Goal: Task Accomplishment & Management: Manage account settings

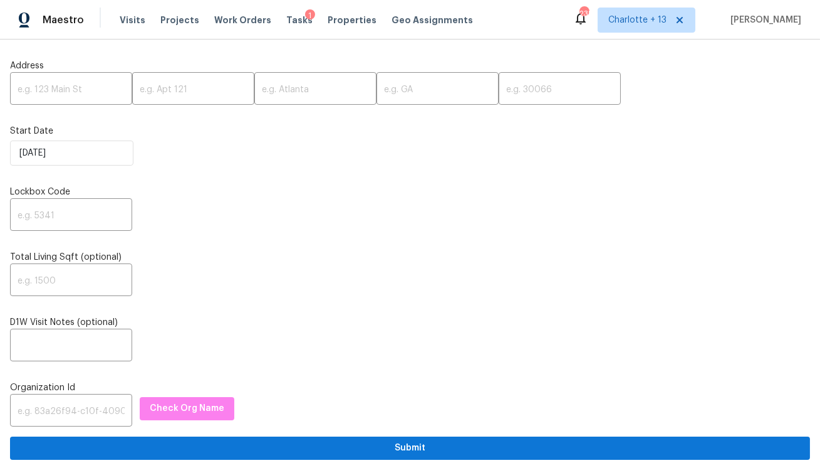
click at [90, 91] on input "text" at bounding box center [71, 89] width 122 height 29
paste input "[STREET_ADDRESS]"
click at [105, 91] on input "[STREET_ADDRESS]" at bounding box center [71, 89] width 122 height 29
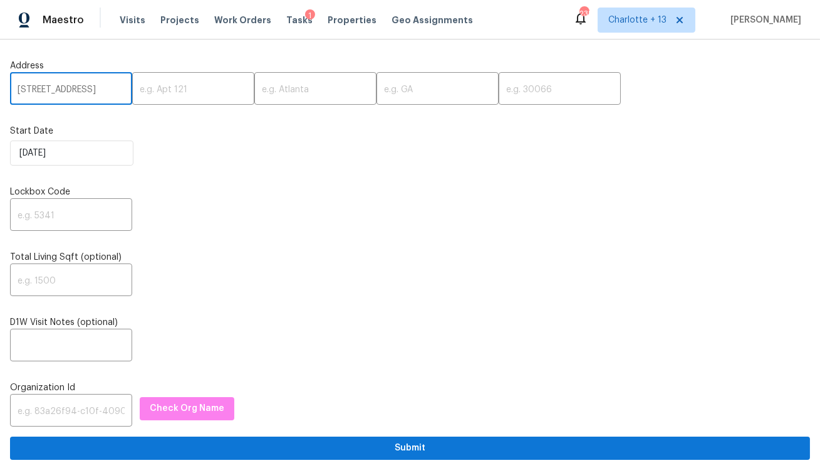
scroll to position [0, 26]
type input "[STREET_ADDRESS]"
click at [499, 94] on input "text" at bounding box center [560, 89] width 122 height 29
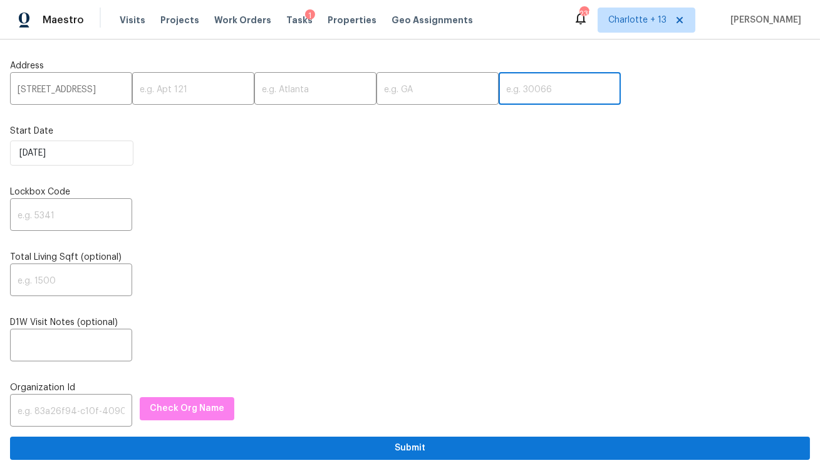
paste input "77551"
type input "77551"
click at [93, 85] on input "[STREET_ADDRESS]" at bounding box center [71, 89] width 122 height 29
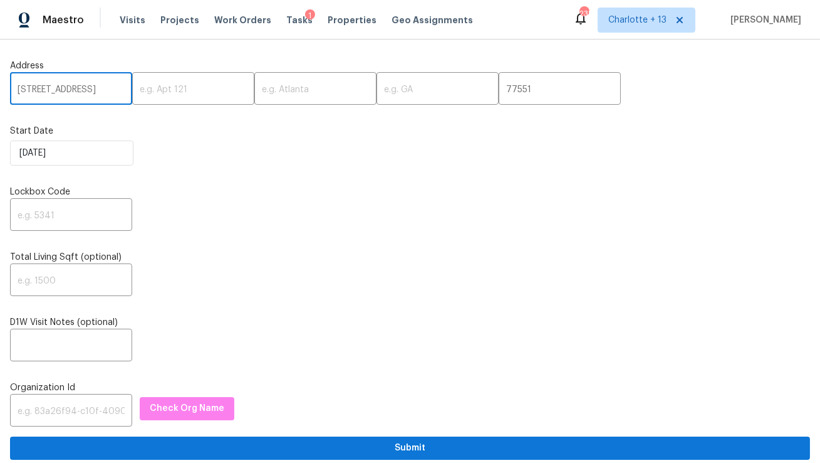
click at [93, 85] on input "[STREET_ADDRESS]" at bounding box center [71, 89] width 122 height 29
type input "[STREET_ADDRESS]"
click at [261, 97] on input "text" at bounding box center [315, 89] width 122 height 29
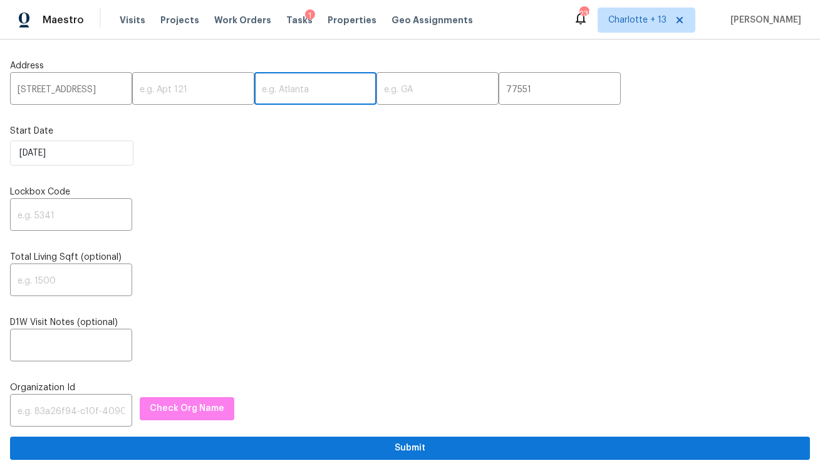
paste input "[GEOGRAPHIC_DATA]"
type input "[GEOGRAPHIC_DATA]"
click at [93, 93] on input "[STREET_ADDRESS]" at bounding box center [71, 89] width 122 height 29
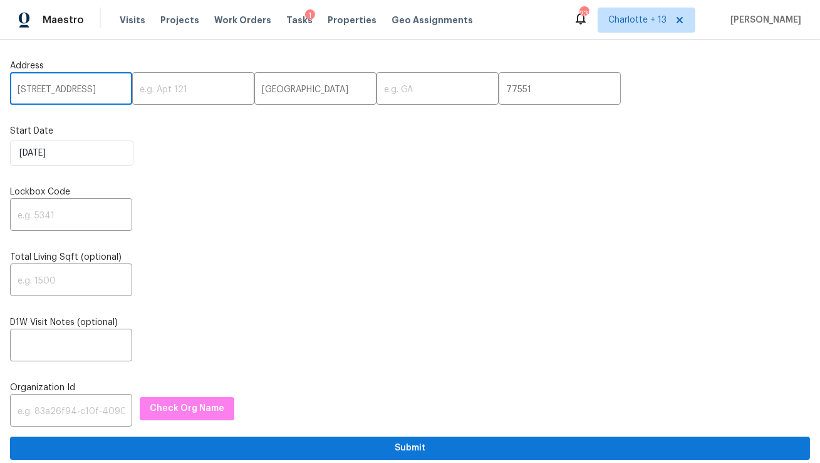
click at [93, 93] on input "[STREET_ADDRESS]" at bounding box center [71, 89] width 122 height 29
type input "[STREET_ADDRESS],,"
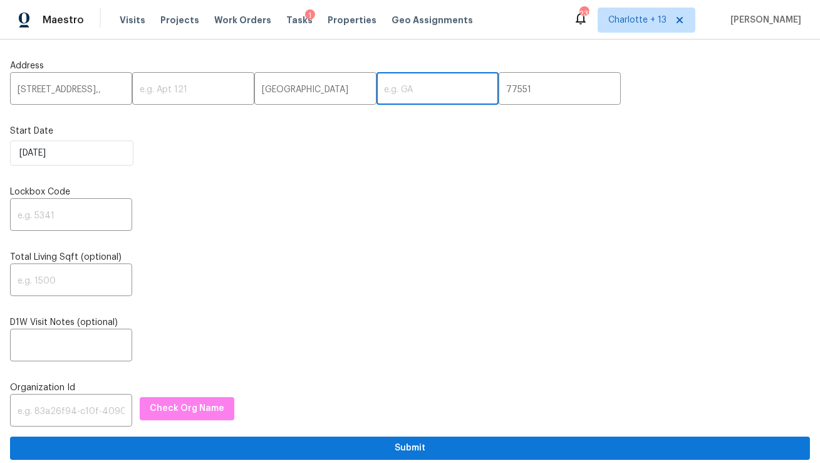
click at [377, 90] on input "text" at bounding box center [438, 89] width 122 height 29
paste input "[GEOGRAPHIC_DATA]"
type input "[GEOGRAPHIC_DATA]"
click at [100, 85] on input "[STREET_ADDRESS],," at bounding box center [71, 89] width 122 height 29
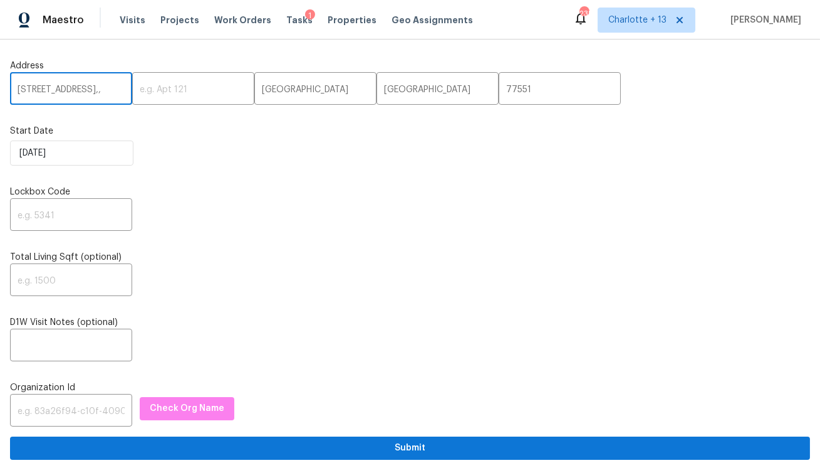
click at [93, 87] on input "[STREET_ADDRESS],," at bounding box center [71, 89] width 122 height 29
type input "[STREET_ADDRESS]"
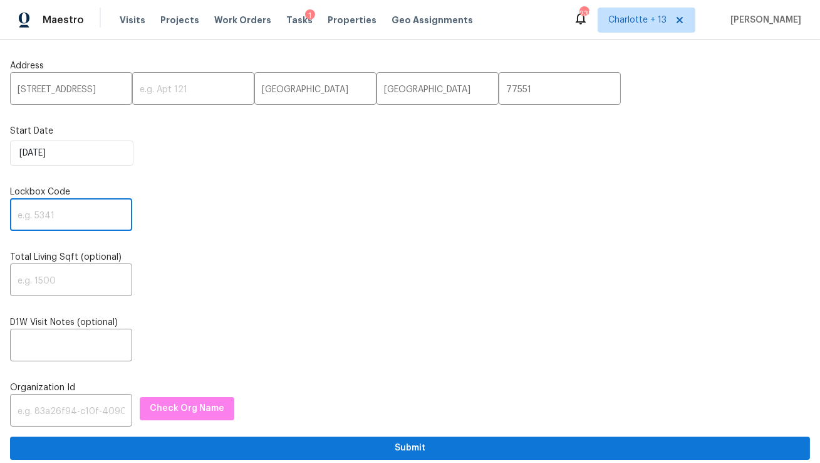
click at [74, 215] on input "text" at bounding box center [71, 215] width 122 height 29
type input "0000"
click at [55, 419] on input "text" at bounding box center [71, 411] width 122 height 29
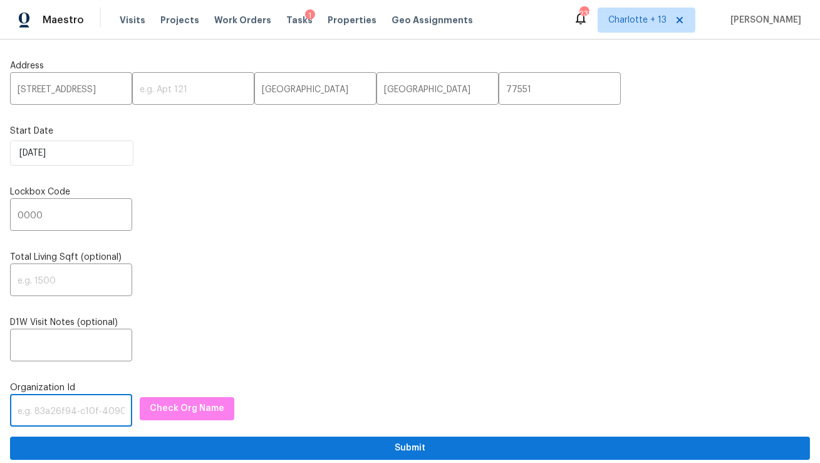
paste input "1349d153-b359-4f9b-b4dd-758ff939cc37"
type input "1349d153-b359-4f9b-b4dd-758ff939cc37"
click at [167, 412] on span "Check Org Name" at bounding box center [187, 408] width 75 height 16
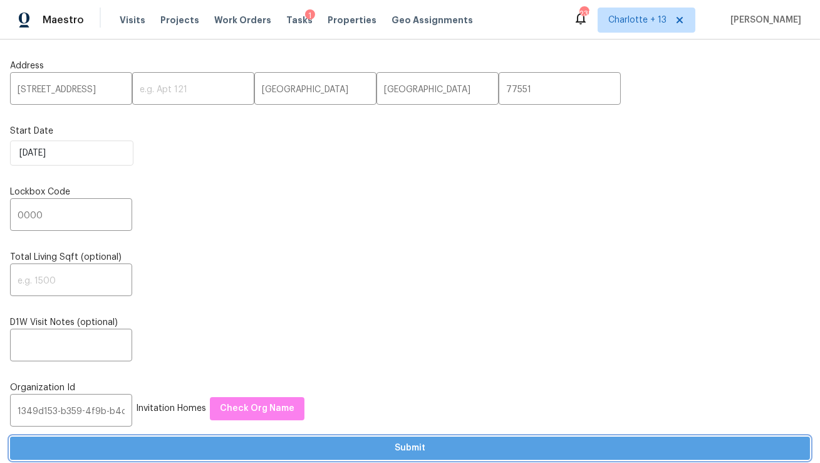
click at [267, 458] on button "Submit" at bounding box center [410, 447] width 800 height 23
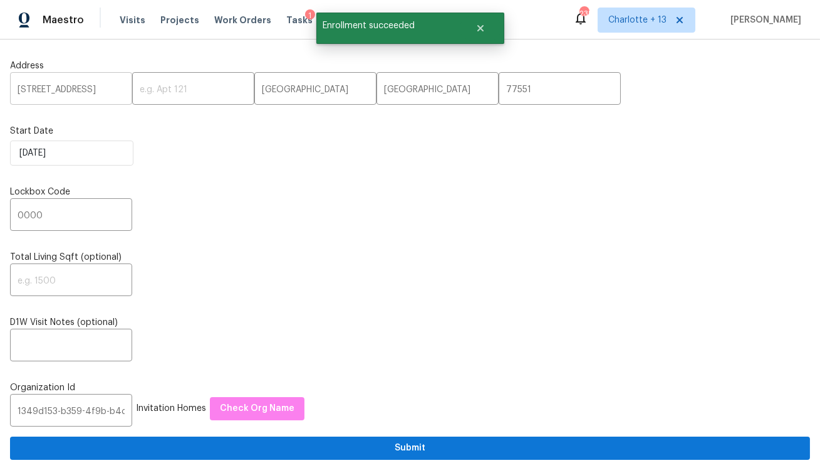
click at [59, 90] on input "[STREET_ADDRESS]" at bounding box center [71, 89] width 122 height 29
click at [145, 14] on div "Visits Projects Work Orders Tasks 1 Properties Geo Assignments" at bounding box center [304, 20] width 369 height 25
click at [133, 18] on span "Visits" at bounding box center [133, 20] width 26 height 13
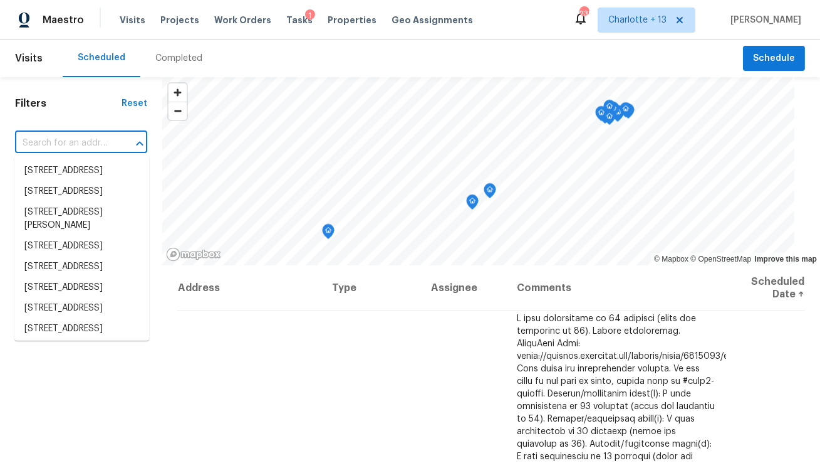
click at [86, 147] on input "text" at bounding box center [63, 142] width 97 height 19
paste input "[STREET_ADDRESS]"
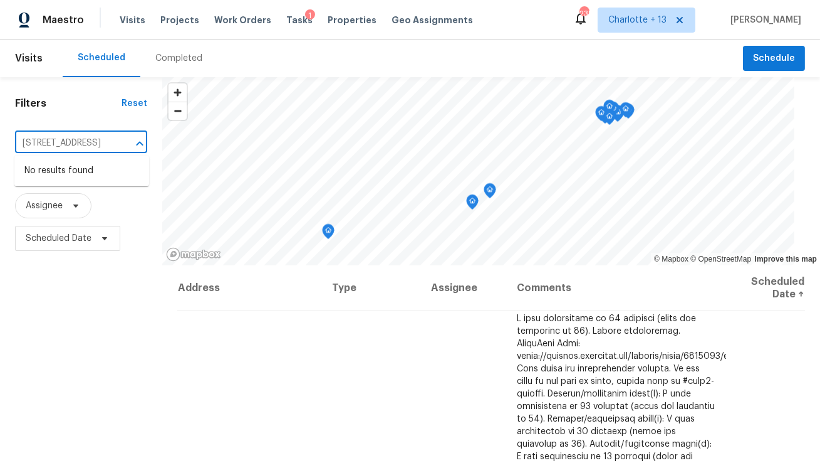
type input "[STREET_ADDRESS]"
click at [652, 21] on span "Charlotte + 13" at bounding box center [638, 20] width 58 height 13
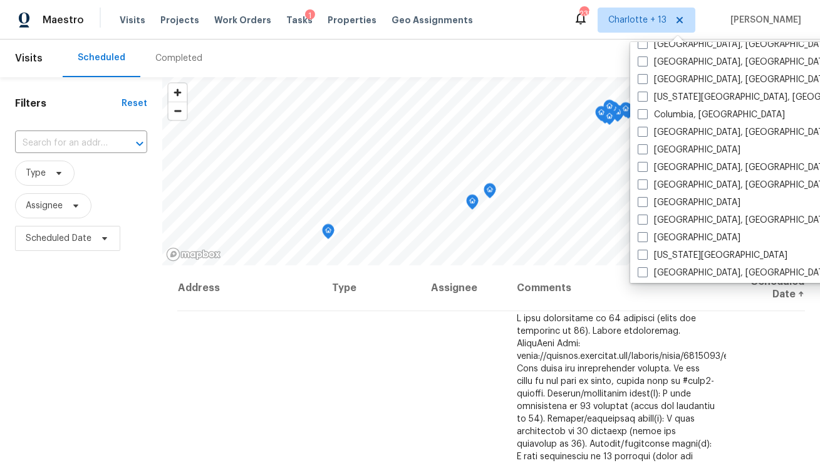
scroll to position [438, 0]
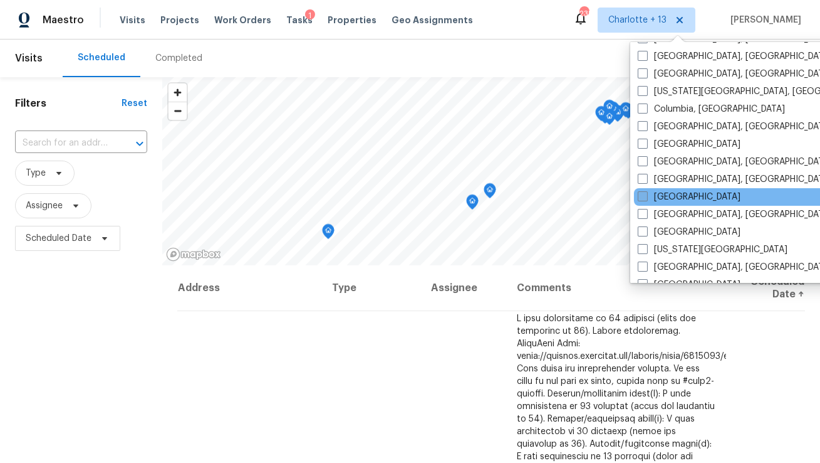
click at [676, 198] on label "[GEOGRAPHIC_DATA]" at bounding box center [689, 197] width 103 height 13
click at [646, 198] on input "[GEOGRAPHIC_DATA]" at bounding box center [642, 195] width 8 height 8
checkbox input "true"
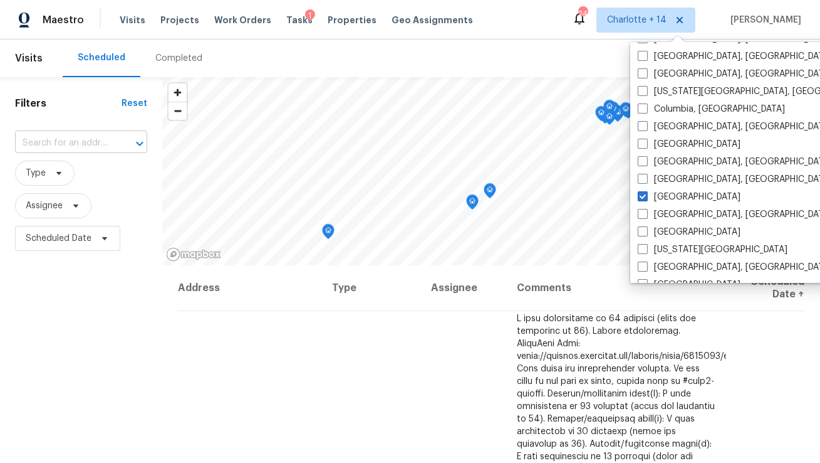
click at [62, 142] on input "text" at bounding box center [63, 142] width 97 height 19
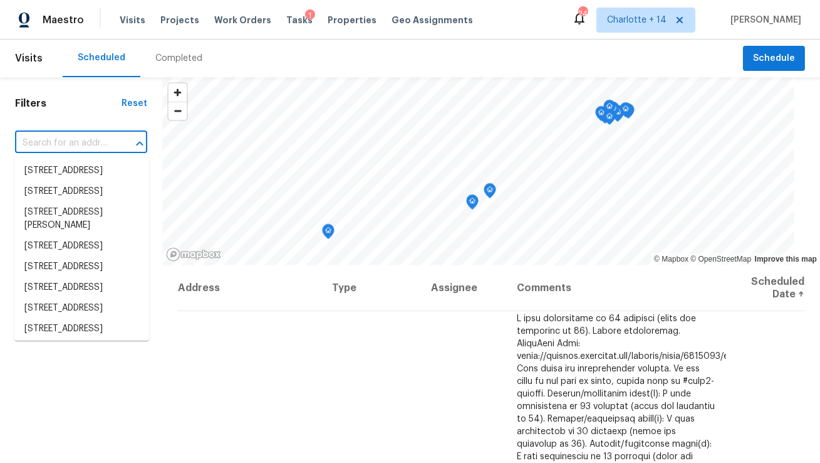
paste input "[STREET_ADDRESS]"
type input "[STREET_ADDRESS]"
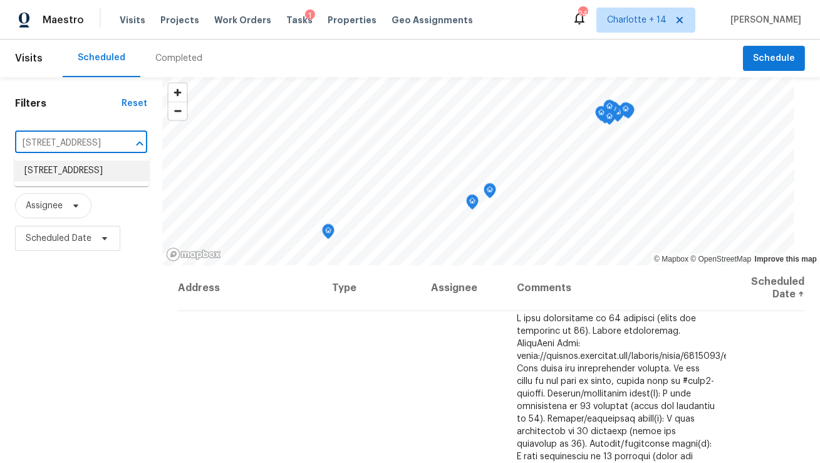
click at [70, 181] on li "[STREET_ADDRESS]" at bounding box center [81, 170] width 135 height 21
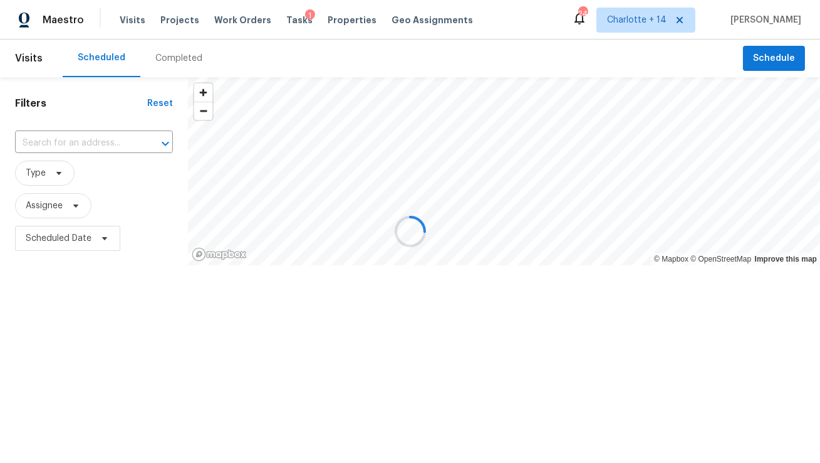
type input "[STREET_ADDRESS]"
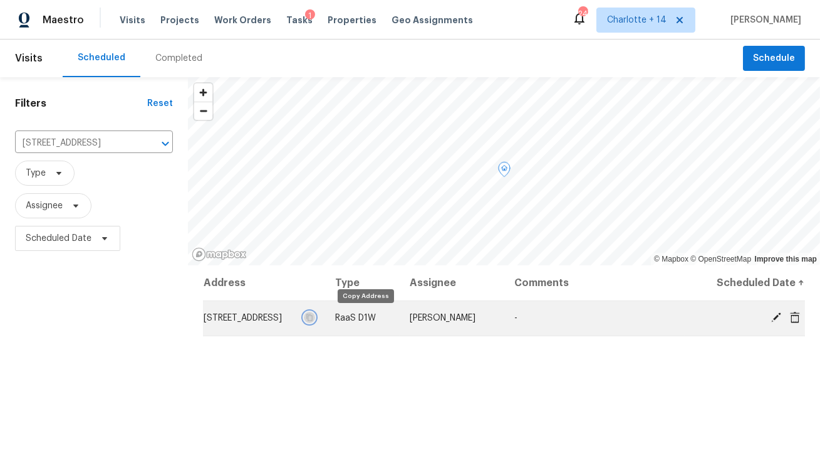
click at [313, 317] on icon "button" at bounding box center [310, 317] width 8 height 8
click at [795, 320] on icon at bounding box center [795, 316] width 10 height 11
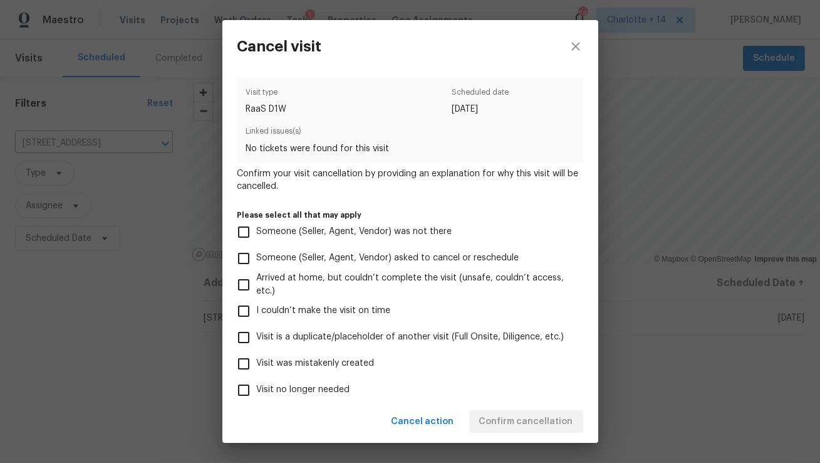
click at [322, 369] on span "Visit was mistakenly created" at bounding box center [316, 363] width 118 height 13
click at [257, 369] on input "Visit was mistakenly created" at bounding box center [244, 363] width 26 height 26
checkbox input "true"
click at [516, 424] on span "Confirm cancellation" at bounding box center [526, 422] width 94 height 16
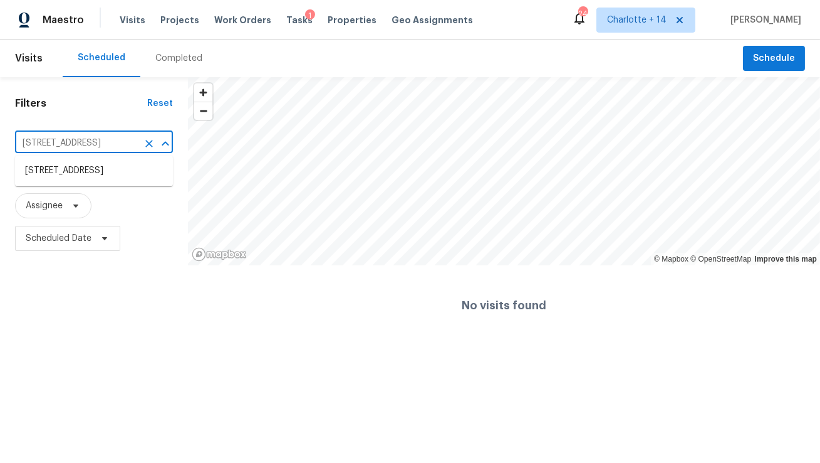
click at [102, 145] on input "[STREET_ADDRESS]" at bounding box center [76, 142] width 123 height 19
